Goal: Communication & Community: Share content

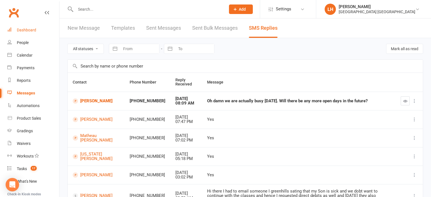
click at [29, 28] on div "Dashboard" at bounding box center [26, 30] width 19 height 4
click at [93, 101] on link "[PERSON_NAME]" at bounding box center [96, 100] width 47 height 5
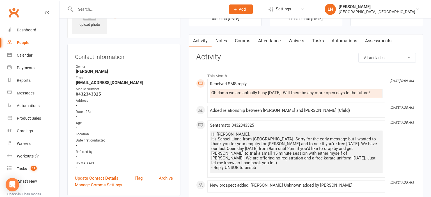
scroll to position [29, 0]
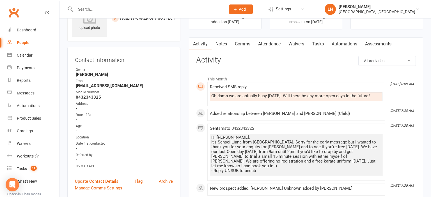
click at [249, 41] on link "Comms" at bounding box center [242, 44] width 23 height 13
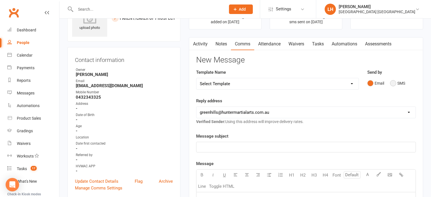
click at [395, 85] on button "SMS" at bounding box center [397, 83] width 15 height 11
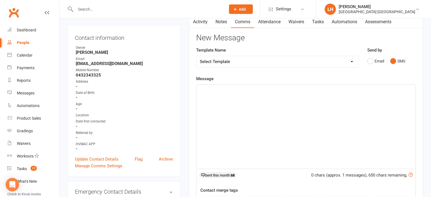
scroll to position [89, 0]
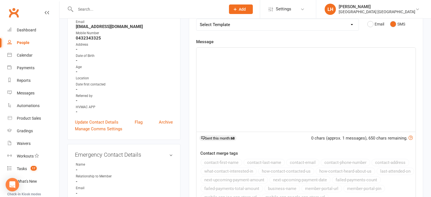
click at [281, 63] on div "﻿" at bounding box center [305, 90] width 219 height 84
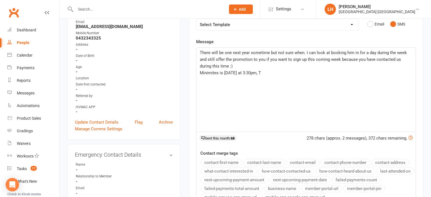
click at [234, 70] on span "Minimites is on Monday at 3:30pm, T" at bounding box center [230, 72] width 61 height 5
click at [285, 72] on p "Minimites is on Tuesday at 3:30pm, T" at bounding box center [306, 73] width 212 height 7
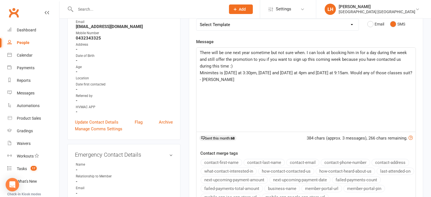
scroll to position [178, 0]
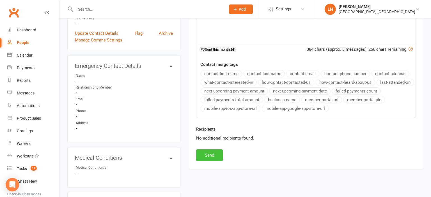
click at [209, 153] on button "Send" at bounding box center [209, 156] width 27 height 12
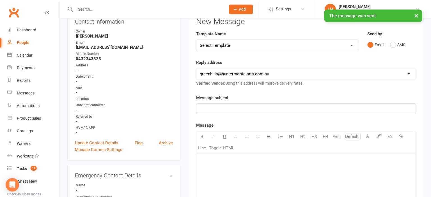
scroll to position [0, 0]
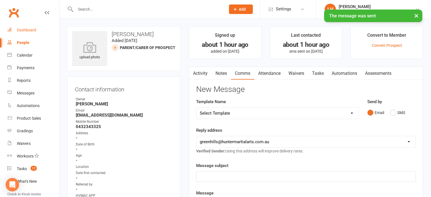
click at [22, 31] on div "Dashboard" at bounding box center [26, 30] width 19 height 4
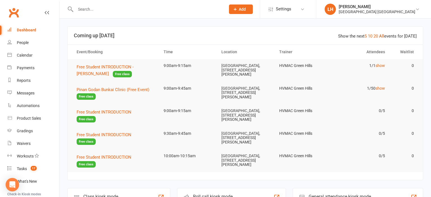
click at [382, 36] on link "All" at bounding box center [381, 36] width 5 height 5
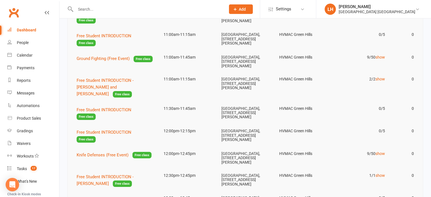
scroll to position [237, 0]
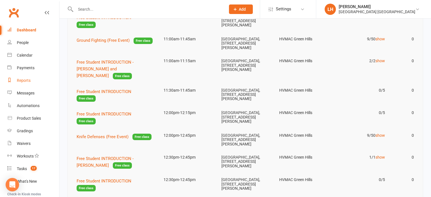
click at [25, 81] on div "Reports" at bounding box center [24, 80] width 14 height 4
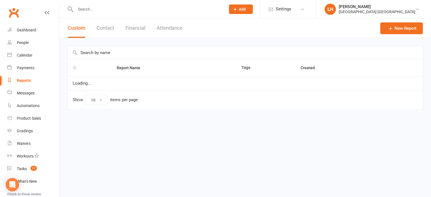
select select "25"
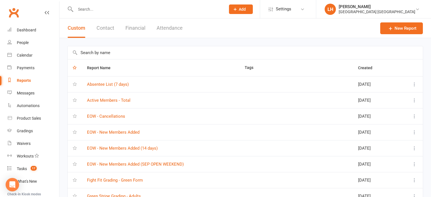
click at [112, 53] on input "text" at bounding box center [245, 52] width 355 height 13
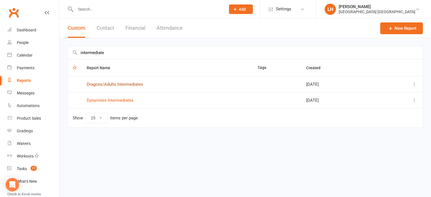
type input "intermediate"
click at [133, 84] on link "Dragons/Adults Intermediates" at bounding box center [115, 84] width 56 height 5
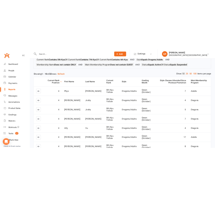
scroll to position [59, 0]
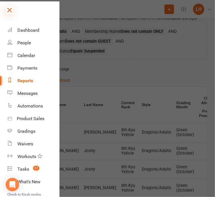
click at [12, 10] on icon at bounding box center [10, 10] width 8 height 8
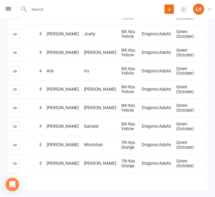
scroll to position [207, 0]
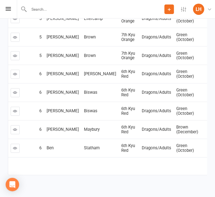
scroll to position [213, 0]
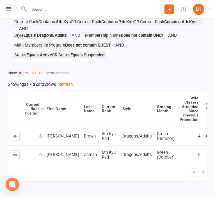
scroll to position [0, 0]
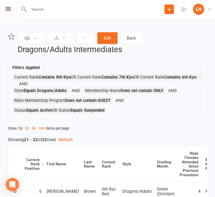
click at [8, 8] on icon at bounding box center [8, 9] width 5 height 4
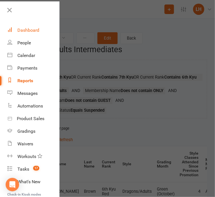
click at [31, 31] on div "Dashboard" at bounding box center [28, 29] width 22 height 5
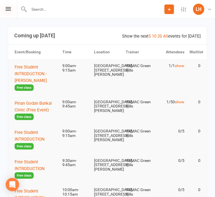
click at [9, 9] on icon at bounding box center [8, 9] width 5 height 4
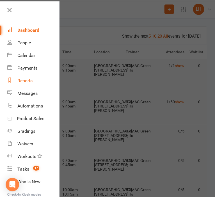
click at [29, 82] on div "Reports" at bounding box center [24, 80] width 15 height 5
select select "25"
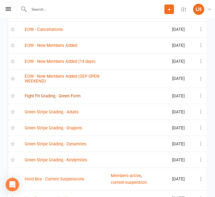
scroll to position [118, 0]
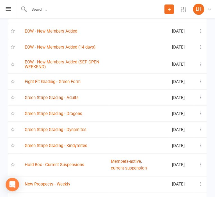
click at [54, 100] on link "Green Stripe Grading - Adults" at bounding box center [52, 97] width 54 height 5
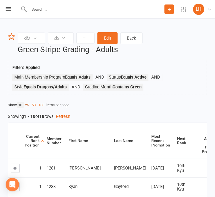
click at [28, 105] on link "25" at bounding box center [27, 105] width 7 height 6
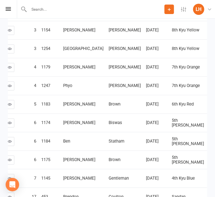
scroll to position [285, 0]
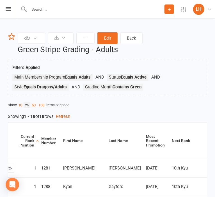
select select "25"
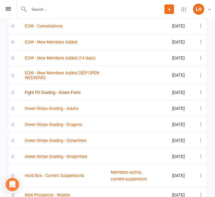
scroll to position [118, 0]
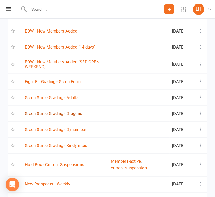
click at [58, 116] on link "Green Stripe Grading - Dragons" at bounding box center [54, 113] width 58 height 5
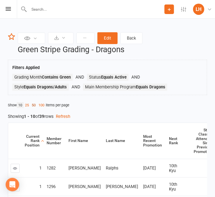
click at [35, 105] on link "50" at bounding box center [33, 105] width 7 height 6
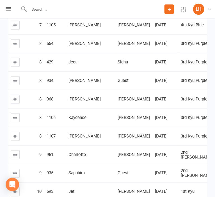
scroll to position [631, 0]
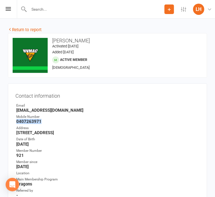
drag, startPoint x: 41, startPoint y: 121, endPoint x: 15, endPoint y: 120, distance: 26.7
click at [15, 120] on div "Contact information Owner Email andrewmclaren88@hotmail.com Mobile Number 04072…" at bounding box center [107, 164] width 199 height 163
copy strong "0407263971"
click at [29, 30] on link "Return to report" at bounding box center [25, 29] width 34 height 5
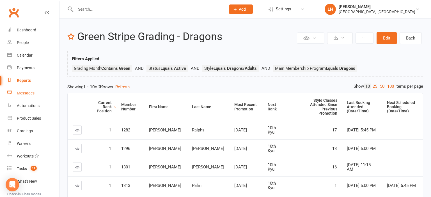
click at [22, 91] on div "Messages" at bounding box center [26, 93] width 18 height 4
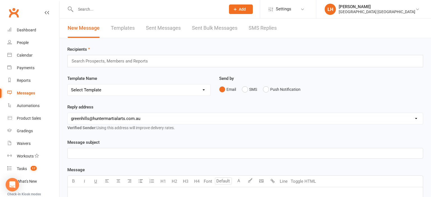
click at [115, 154] on p "﻿" at bounding box center [245, 153] width 349 height 7
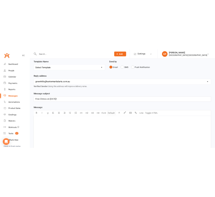
scroll to position [59, 0]
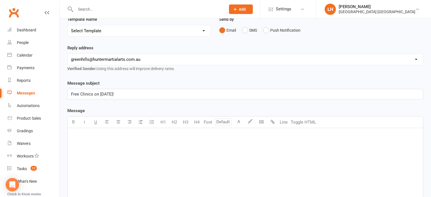
click at [106, 138] on div "﻿" at bounding box center [245, 170] width 355 height 84
click at [158, 145] on span "Just a qwuick reminder that we are running a fre different" at bounding box center [124, 144] width 107 height 5
click at [173, 145] on span "Just a qwuick reminder that we are running a few different" at bounding box center [125, 144] width 109 height 5
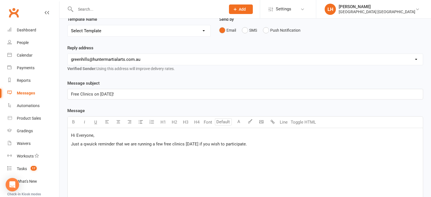
click at [88, 144] on span "Just a qwuick reminder that we are running a few free clinics today if you wish…" at bounding box center [159, 144] width 176 height 5
click at [239, 143] on span "Just a quick reminder that we are running a few free clinics today if you wish …" at bounding box center [157, 144] width 173 height 5
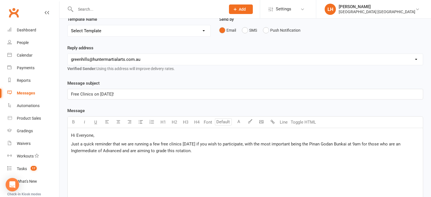
click at [75, 148] on span "Just a quick reminder that we are running a few free clinics today if you wish …" at bounding box center [236, 148] width 331 height 12
click at [76, 149] on span "Just a quick reminder that we are running a few free clinics today if you wish …" at bounding box center [236, 148] width 331 height 12
click at [100, 150] on span "Just a quick reminder that we are running a few free clinics today if you wish …" at bounding box center [236, 148] width 331 height 12
click at [200, 155] on div "Hi Everyone, Just a quick reminder that we are running a few free clinics today…" at bounding box center [245, 170] width 355 height 84
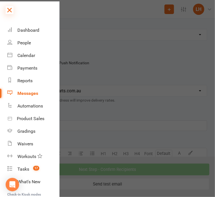
click at [8, 8] on icon at bounding box center [10, 10] width 8 height 8
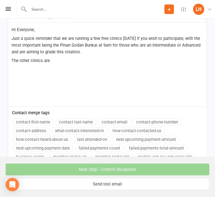
scroll to position [181, 0]
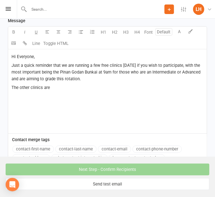
click at [60, 91] on div "Hi Everyone, Just a quick reminder that we are running a few free clinics today…" at bounding box center [107, 91] width 199 height 84
click at [63, 86] on p "The other clinics are" at bounding box center [108, 87] width 192 height 7
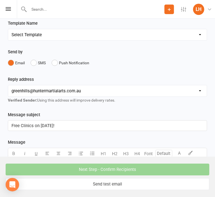
scroll to position [3, 0]
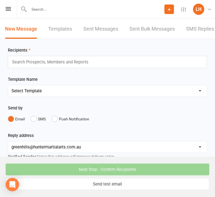
click at [39, 65] on input "text" at bounding box center [53, 61] width 82 height 7
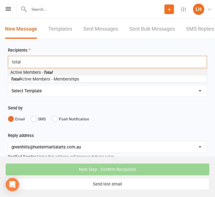
type input "total"
click at [50, 74] on em "Total" at bounding box center [47, 72] width 9 height 5
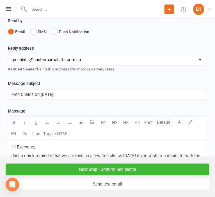
scroll to position [242, 0]
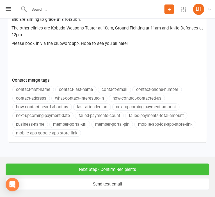
click at [105, 169] on input "Next Step - Confirm Recipients" at bounding box center [108, 170] width 204 height 12
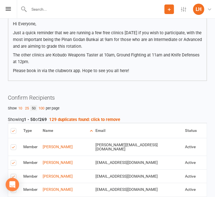
scroll to position [89, 0]
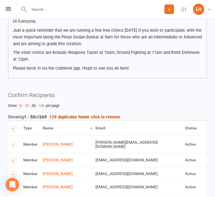
click at [76, 118] on strong "129 duplicates found: click to remove" at bounding box center [84, 116] width 71 height 5
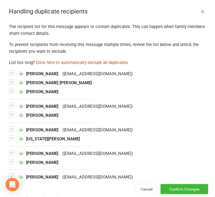
click at [87, 62] on button "Click here to automatically exclude all duplicates" at bounding box center [82, 62] width 92 height 7
click at [194, 190] on button "Confirm Changes" at bounding box center [185, 189] width 48 height 10
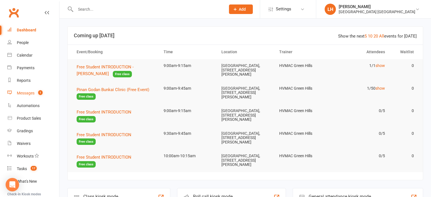
click at [26, 94] on div "Messages" at bounding box center [26, 93] width 18 height 4
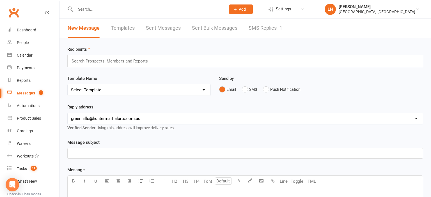
click at [89, 10] on input "text" at bounding box center [148, 9] width 148 height 8
click at [23, 83] on link "Reports" at bounding box center [33, 80] width 52 height 13
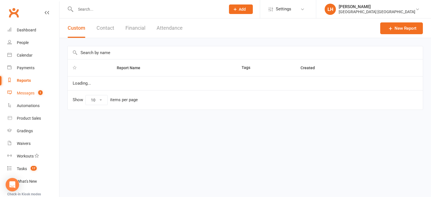
select select "25"
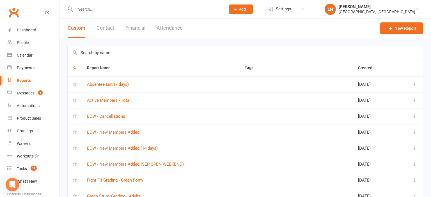
click at [94, 9] on input "text" at bounding box center [148, 9] width 148 height 8
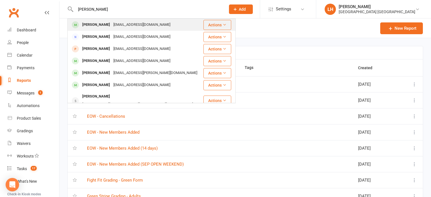
type input "[PERSON_NAME]"
click at [132, 25] on div "[EMAIL_ADDRESS][DOMAIN_NAME]" at bounding box center [142, 25] width 60 height 8
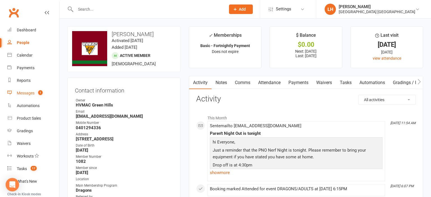
click at [27, 96] on link "Messages 1" at bounding box center [33, 93] width 52 height 13
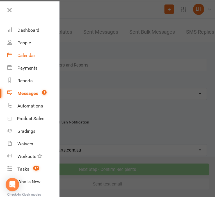
click at [31, 54] on div "Calendar" at bounding box center [26, 55] width 18 height 5
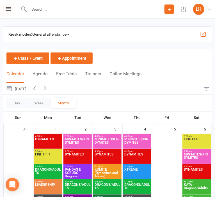
click at [8, 10] on icon at bounding box center [8, 9] width 5 height 4
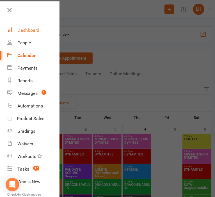
click at [26, 31] on div "Dashboard" at bounding box center [28, 29] width 22 height 5
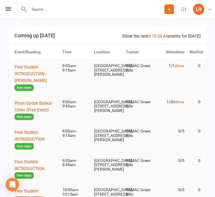
click at [167, 36] on link "All" at bounding box center [165, 36] width 5 height 5
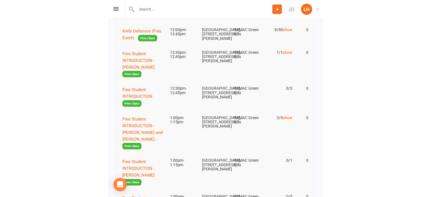
scroll to position [415, 0]
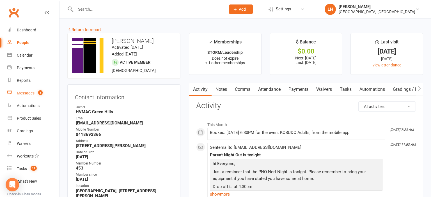
click at [27, 96] on link "Messages 1" at bounding box center [33, 93] width 52 height 13
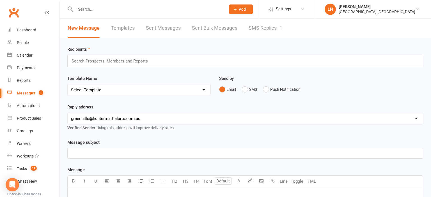
click at [215, 27] on link "SMS Replies 1" at bounding box center [266, 28] width 34 height 19
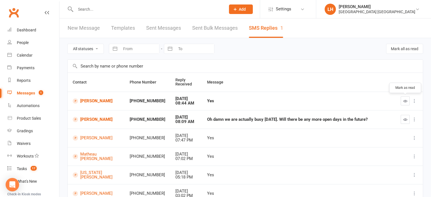
click at [215, 102] on icon "button" at bounding box center [405, 101] width 4 height 4
click at [215, 110] on td "Yes" at bounding box center [299, 101] width 194 height 19
click at [215, 119] on button "button" at bounding box center [405, 119] width 9 height 9
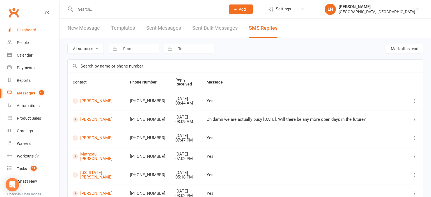
click at [25, 29] on div "Dashboard" at bounding box center [26, 30] width 19 height 4
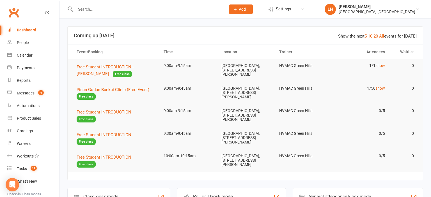
click at [93, 9] on input "text" at bounding box center [148, 9] width 148 height 8
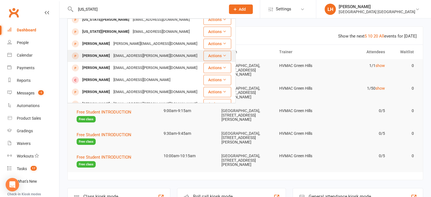
scroll to position [29, 0]
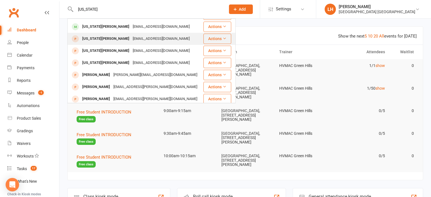
type input "georgia"
click at [131, 35] on div "melneave88@gmail.com" at bounding box center [161, 39] width 60 height 8
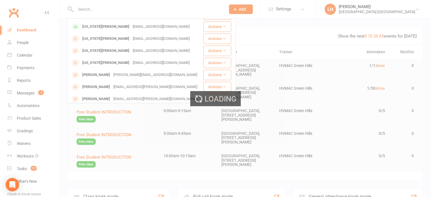
scroll to position [0, 0]
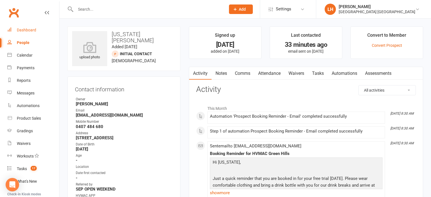
click at [35, 32] on div "Dashboard" at bounding box center [26, 30] width 19 height 4
